Goal: Transaction & Acquisition: Purchase product/service

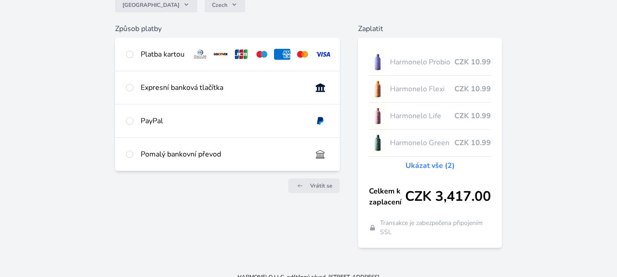
scroll to position [91, 0]
click at [185, 158] on div "Pomalý bankovní převod" at bounding box center [223, 153] width 164 height 11
radio input "true"
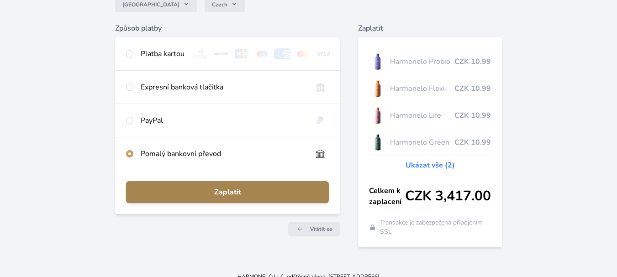
click at [206, 196] on span "Zaplatit" at bounding box center [227, 192] width 188 height 11
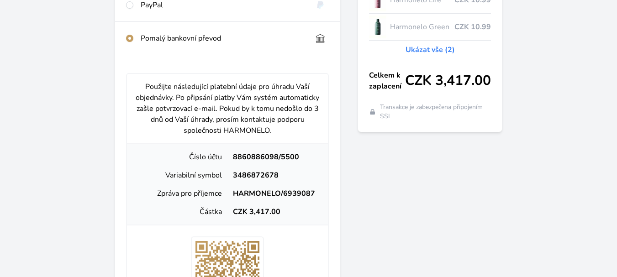
scroll to position [274, 0]
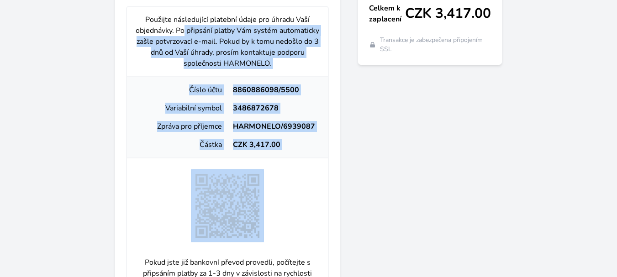
drag, startPoint x: 138, startPoint y: 41, endPoint x: 171, endPoint y: 145, distance: 108.7
click at [171, 163] on div "Použijte následující platební údaje pro úhradu Vaší objednávky. Po připsání pla…" at bounding box center [227, 186] width 203 height 360
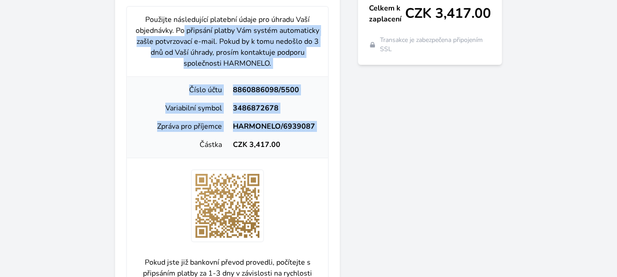
click at [139, 37] on p "Použijte následující platební údaje pro úhradu Vaší objednávky. Po připsání pla…" at bounding box center [227, 41] width 186 height 55
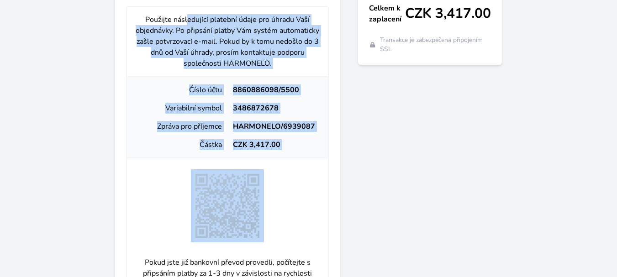
drag, startPoint x: 142, startPoint y: 10, endPoint x: 271, endPoint y: 167, distance: 203.3
click at [271, 167] on div "Použijte následující platební údaje pro úhradu Vaší objednávky. Po připsání pla…" at bounding box center [227, 186] width 225 height 396
copy div "Použijte následující platební údaje pro úhradu Vaší objednávky. Po připsání pla…"
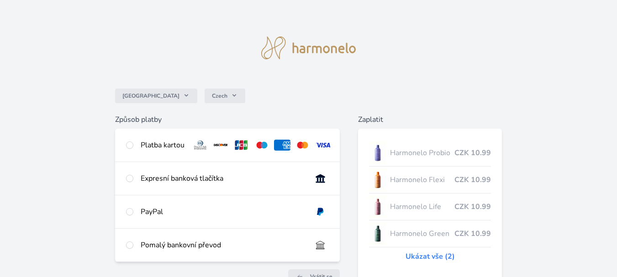
click at [162, 137] on div "Platba kartou" at bounding box center [227, 145] width 225 height 33
radio input "true"
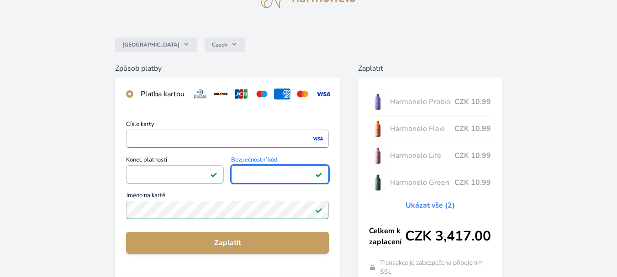
scroll to position [46, 0]
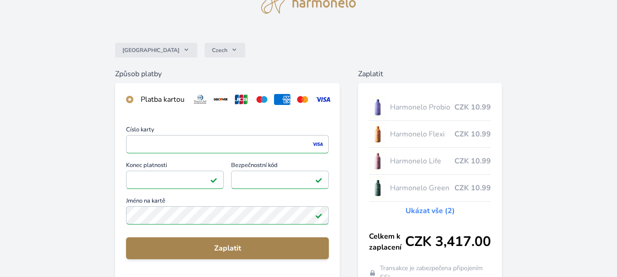
click at [263, 254] on span "Zaplatit" at bounding box center [227, 248] width 188 height 11
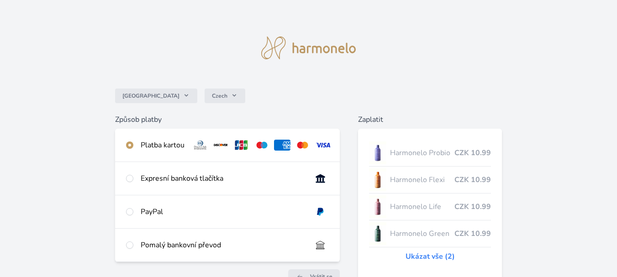
click at [328, 45] on img at bounding box center [308, 48] width 95 height 23
